Goal: Transaction & Acquisition: Purchase product/service

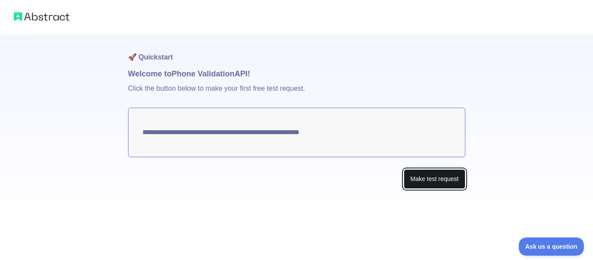
click at [427, 182] on button "Make test request" at bounding box center [434, 179] width 61 height 20
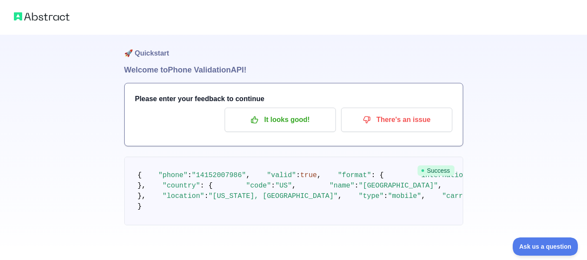
scroll to position [77, 0]
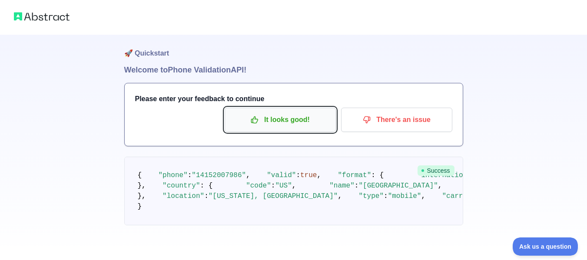
drag, startPoint x: 301, startPoint y: 47, endPoint x: 245, endPoint y: 53, distance: 56.4
click at [300, 112] on p "It looks good!" at bounding box center [280, 119] width 98 height 15
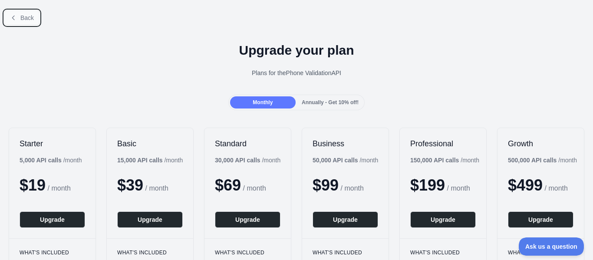
click at [21, 16] on span "Back" at bounding box center [26, 17] width 13 height 7
